Goal: Check status

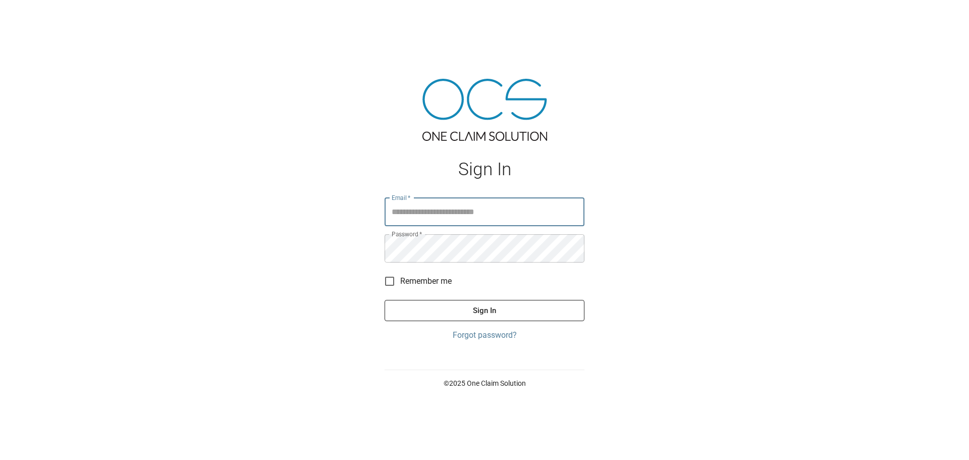
type input "**********"
click at [552, 312] on button "Sign In" at bounding box center [484, 310] width 200 height 21
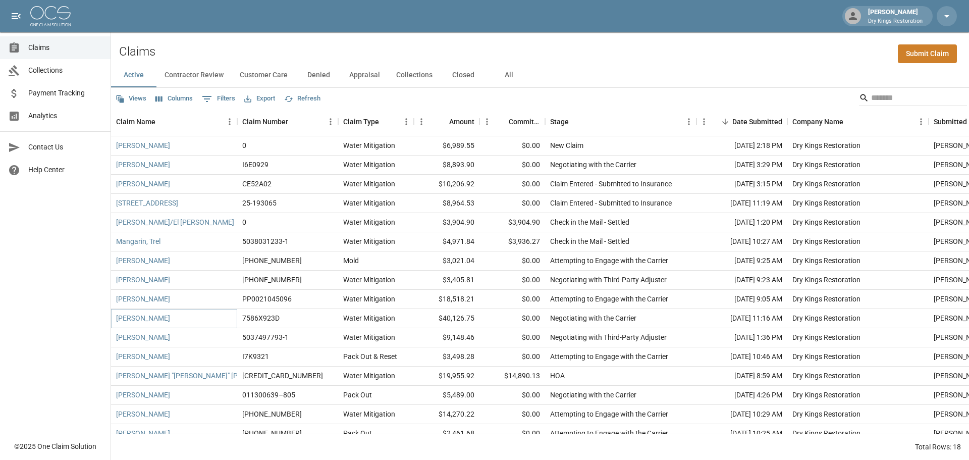
click at [135, 321] on link "[PERSON_NAME]" at bounding box center [143, 318] width 54 height 10
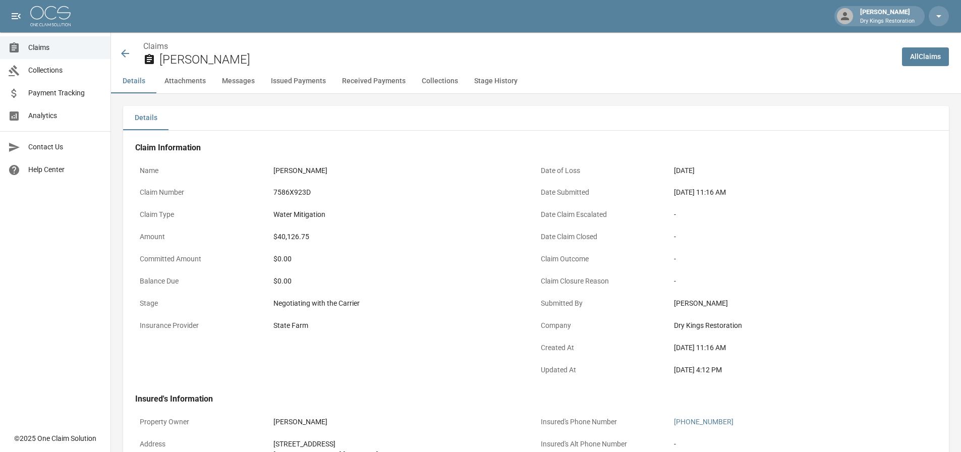
click at [123, 55] on icon at bounding box center [125, 53] width 8 height 8
